Goal: Task Accomplishment & Management: Complete application form

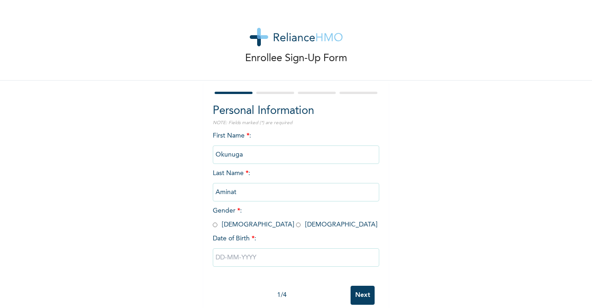
click at [296, 225] on input "radio" at bounding box center [298, 224] width 5 height 9
radio input "true"
click at [244, 266] on input "text" at bounding box center [296, 257] width 167 height 19
select select "8"
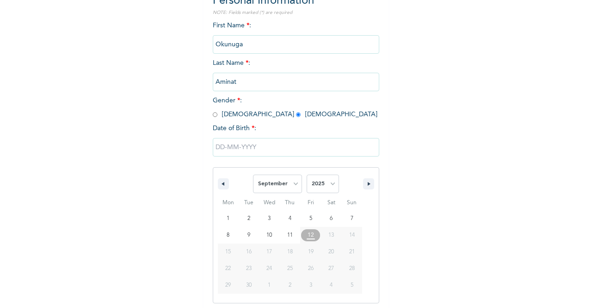
scroll to position [113, 0]
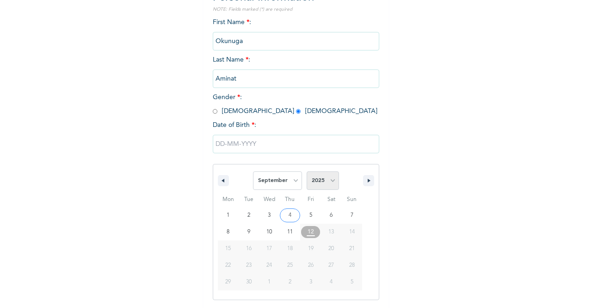
click at [330, 184] on select "2025 2024 2023 2022 2021 2020 2019 2018 2017 2016 2015 2014 2013 2012 2011 2010…" at bounding box center [323, 180] width 32 height 19
select select "1990"
click at [307, 172] on select "2025 2024 2023 2022 2021 2020 2019 2018 2017 2016 2015 2014 2013 2012 2011 2010…" at bounding box center [323, 180] width 32 height 19
click at [292, 186] on select "January February March April May June July August September October November De…" at bounding box center [277, 180] width 49 height 19
select select "7"
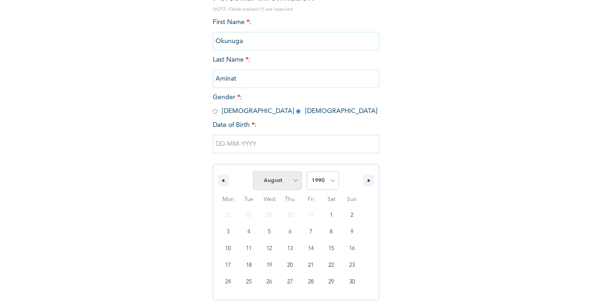
click at [253, 172] on select "January February March April May June July August September October November De…" at bounding box center [277, 180] width 49 height 19
type input "[DATE]"
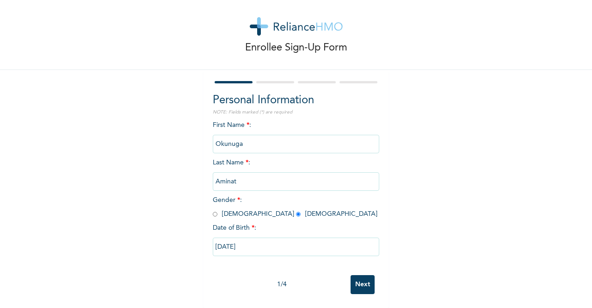
click at [360, 279] on input "Next" at bounding box center [363, 284] width 24 height 19
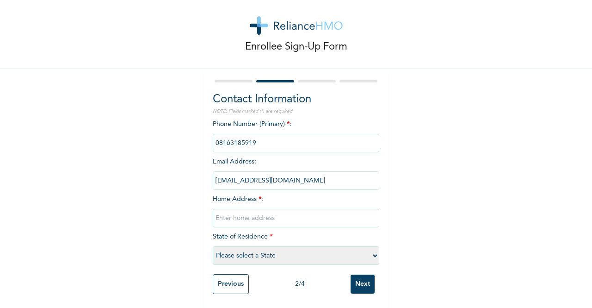
click at [269, 211] on input "text" at bounding box center [296, 218] width 167 height 19
type input "[STREET_ADDRESS] or [GEOGRAPHIC_DATA]"
click at [346, 250] on select "Please select a State [PERSON_NAME] (FCT) [PERSON_NAME] Ibom [GEOGRAPHIC_DATA] …" at bounding box center [296, 255] width 167 height 19
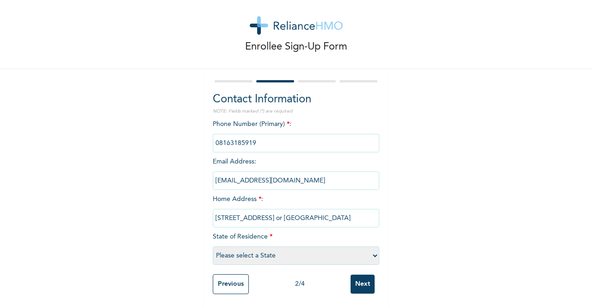
select select "25"
click at [213, 246] on select "Please select a State [PERSON_NAME] (FCT) [PERSON_NAME] Ibom [GEOGRAPHIC_DATA] …" at bounding box center [296, 255] width 167 height 19
click at [363, 274] on input "Next" at bounding box center [363, 283] width 24 height 19
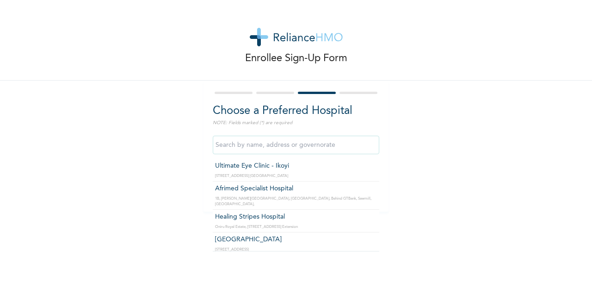
click at [338, 143] on input "text" at bounding box center [296, 145] width 167 height 19
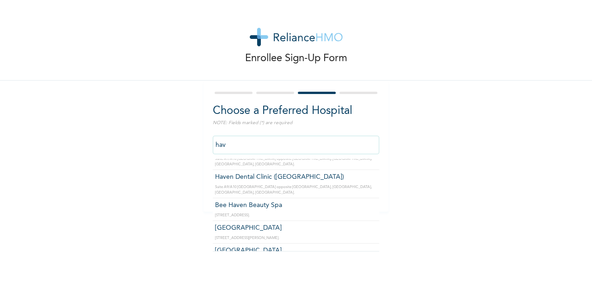
type input "hava"
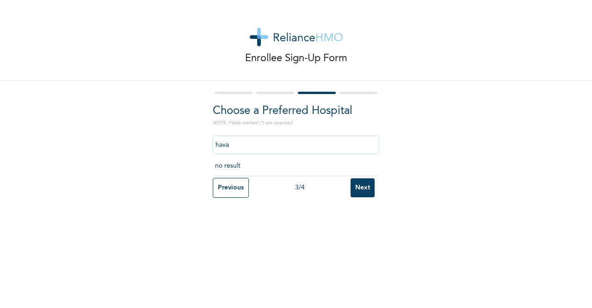
click at [311, 149] on input "hava" at bounding box center [296, 145] width 167 height 19
drag, startPoint x: 270, startPoint y: 142, endPoint x: 184, endPoint y: 145, distance: 86.6
click at [184, 145] on div "Enrollee Sign-Up Form Choose a Preferred Hospital NOTE: Fields marked (*) are r…" at bounding box center [296, 105] width 592 height 211
type input "havannah"
click input "Next" at bounding box center [363, 187] width 24 height 19
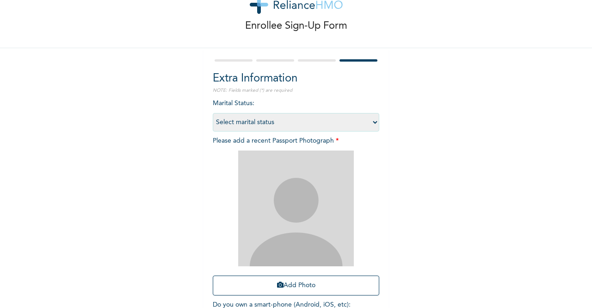
scroll to position [46, 0]
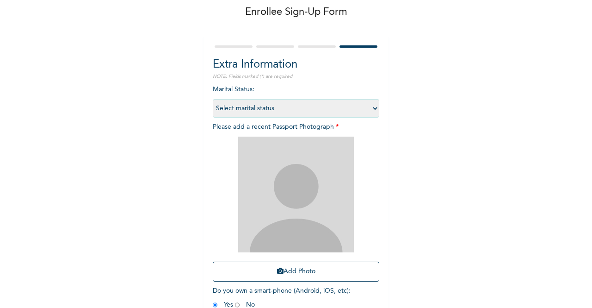
click at [301, 41] on div "Extra Information NOTE: Fields marked (*) are required Marital Status : Select …" at bounding box center [296, 193] width 185 height 318
click at [304, 46] on div at bounding box center [317, 46] width 38 height 2
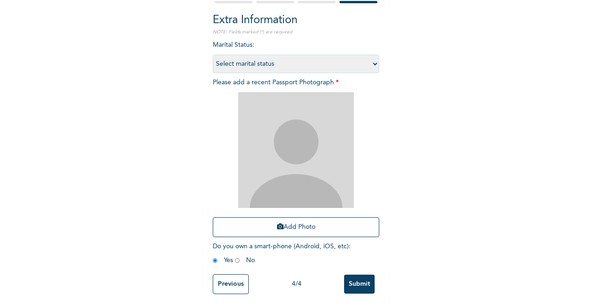
scroll to position [98, 0]
click at [234, 274] on input "Previous" at bounding box center [231, 284] width 36 height 20
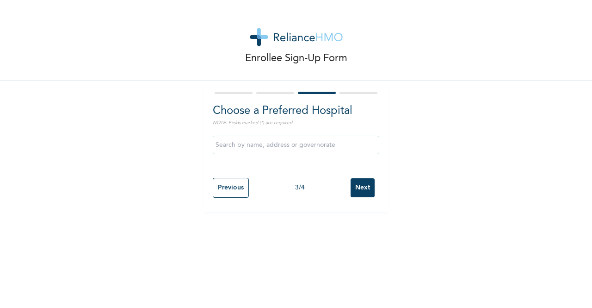
scroll to position [0, 0]
click at [302, 149] on input "text" at bounding box center [296, 145] width 167 height 19
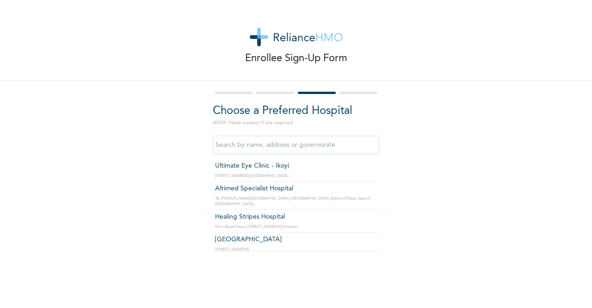
type input "s"
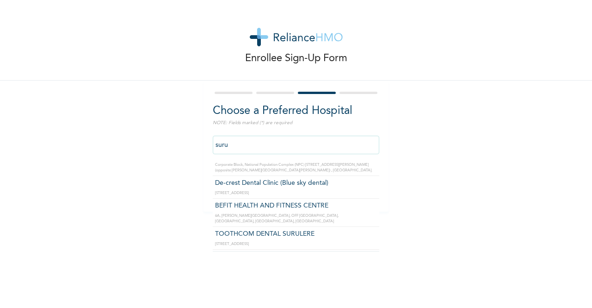
scroll to position [1034, 0]
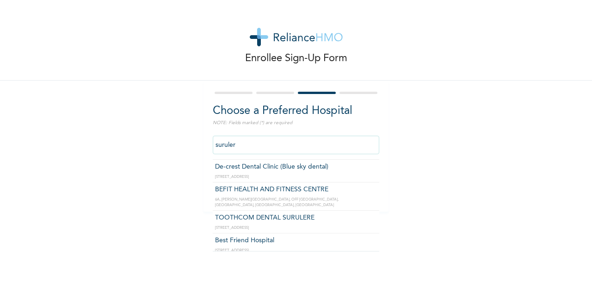
type input "surulere"
click input "Next" at bounding box center [363, 187] width 24 height 19
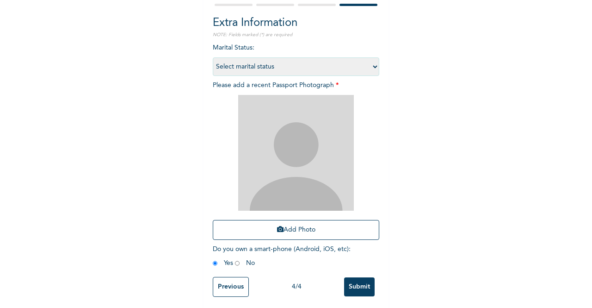
scroll to position [98, 0]
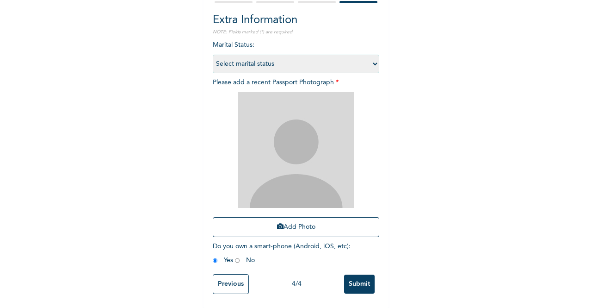
click at [233, 275] on input "Previous" at bounding box center [231, 284] width 36 height 20
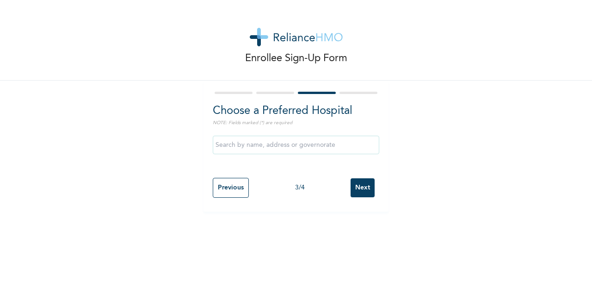
scroll to position [0, 0]
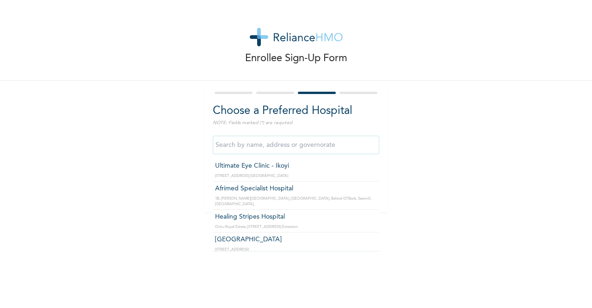
click at [285, 143] on input "text" at bounding box center [296, 145] width 167 height 19
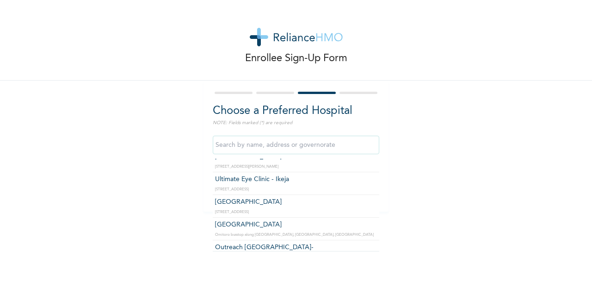
scroll to position [3702, 0]
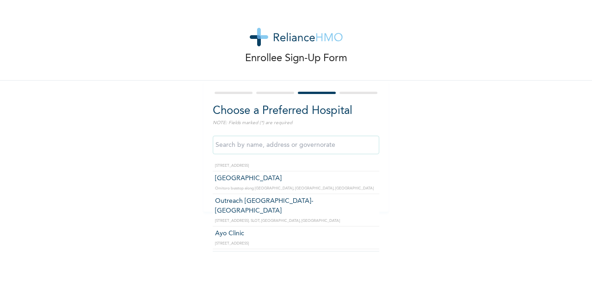
type input "AB Specialist Hospital"
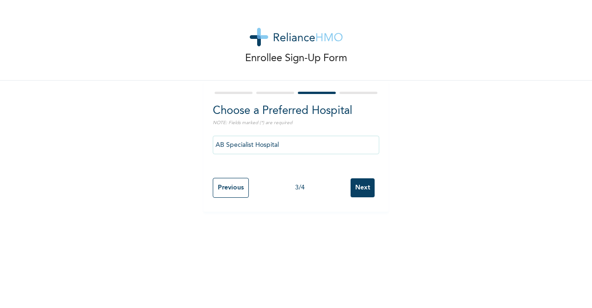
click at [269, 147] on input "AB Specialist Hospital" at bounding box center [296, 145] width 167 height 19
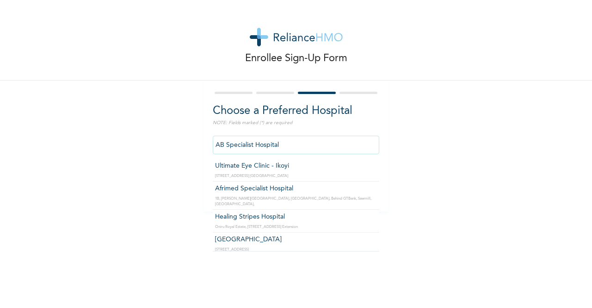
drag, startPoint x: 291, startPoint y: 143, endPoint x: 199, endPoint y: 142, distance: 92.1
click at [199, 142] on div "Enrollee Sign-Up Form Choose a Preferred Hospital NOTE: Fields marked (*) are r…" at bounding box center [296, 105] width 592 height 211
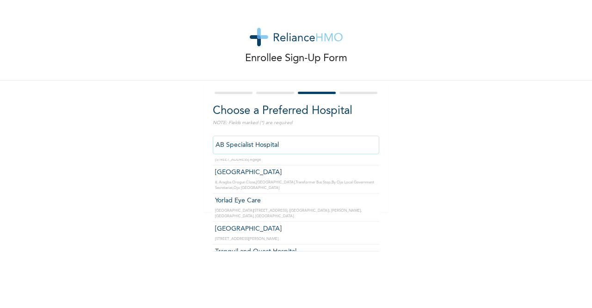
scroll to position [24574, 0]
